Goal: Information Seeking & Learning: Learn about a topic

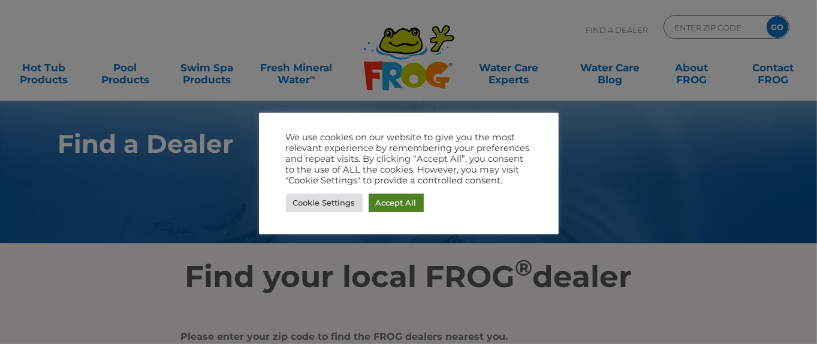
click at [392, 209] on link "Accept All" at bounding box center [396, 203] width 55 height 19
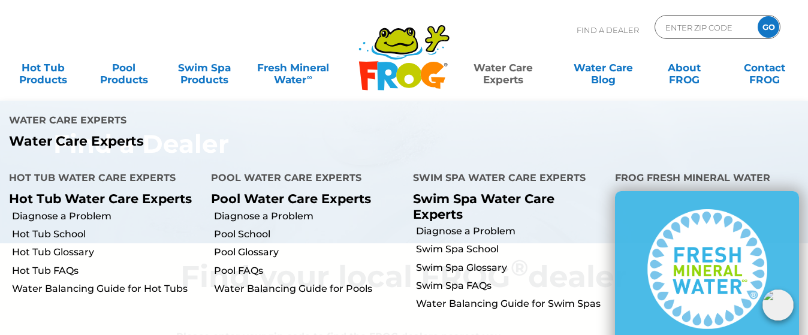
click at [501, 77] on link "Water Care Experts" at bounding box center [503, 68] width 102 height 24
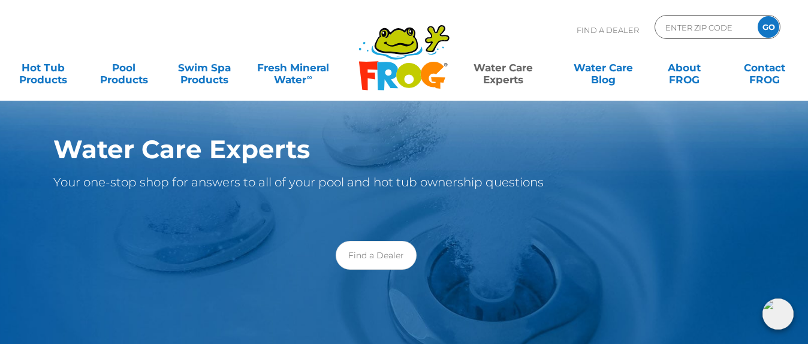
click at [501, 77] on link "Water Care Experts" at bounding box center [503, 68] width 102 height 24
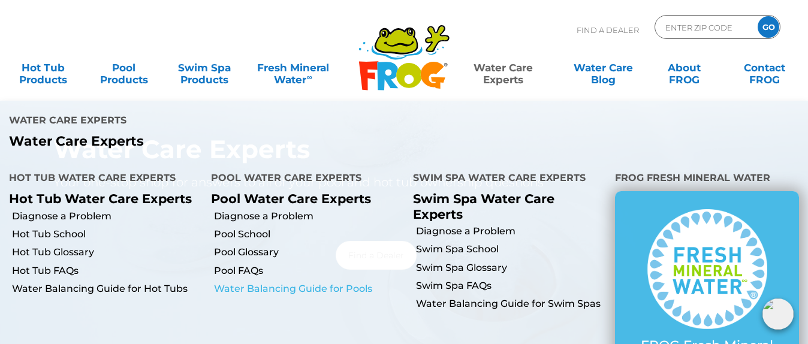
click at [257, 282] on link "Water Balancing Guide for Pools" at bounding box center [309, 288] width 190 height 13
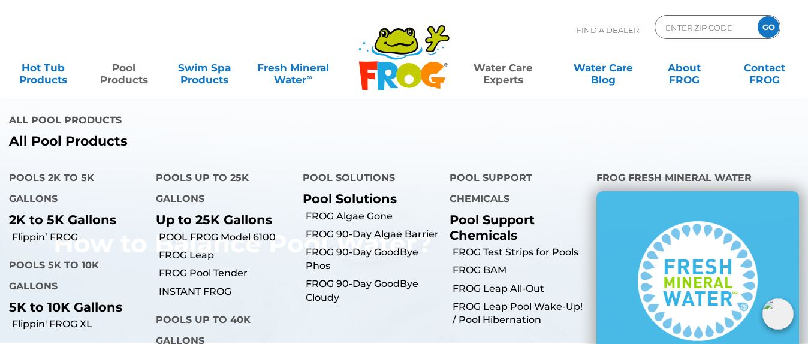
click at [119, 75] on link "Pool Products" at bounding box center [124, 68] width 63 height 24
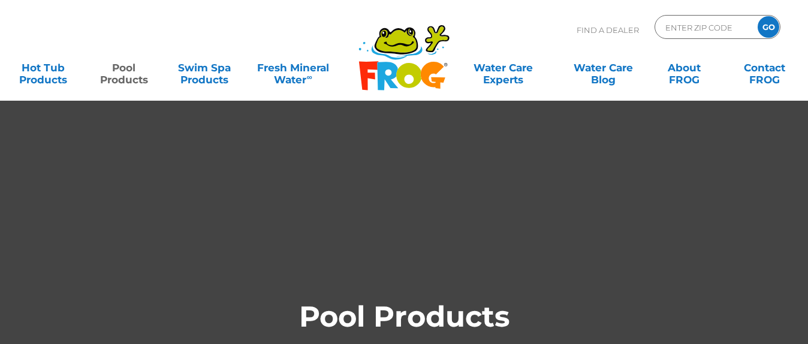
click at [119, 75] on link "Pool Products" at bounding box center [124, 68] width 63 height 24
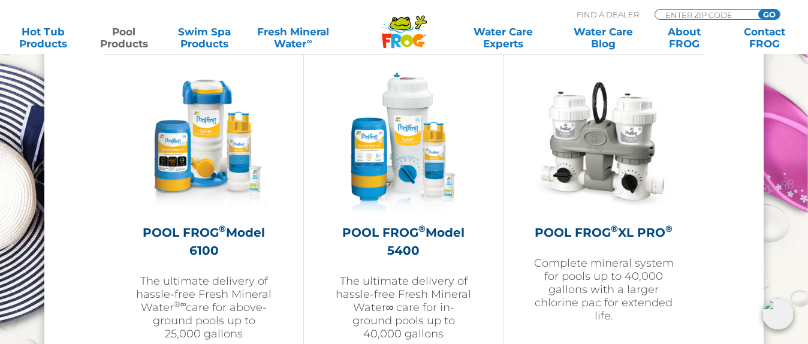
scroll to position [1806, 0]
